Goal: Information Seeking & Learning: Learn about a topic

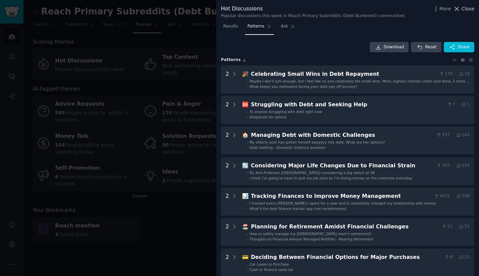
click at [462, 9] on span "Close" at bounding box center [468, 8] width 13 height 7
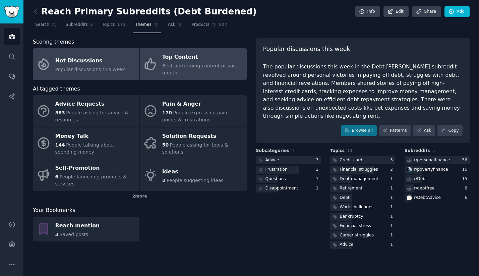
click at [204, 56] on div "Top Content" at bounding box center [202, 57] width 81 height 11
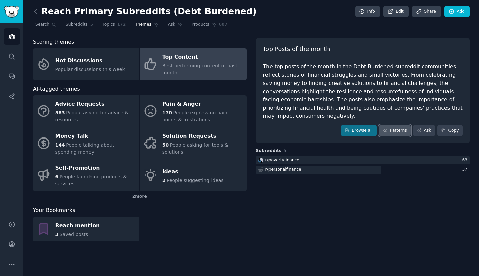
click at [395, 125] on link "Patterns" at bounding box center [395, 130] width 32 height 11
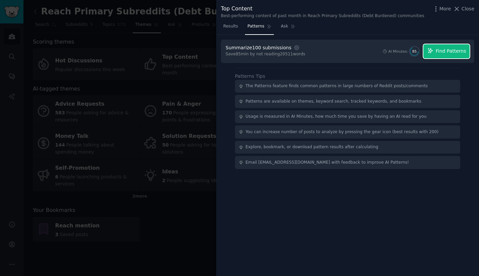
click at [439, 54] on span "Find Patterns" at bounding box center [451, 51] width 31 height 7
